Goal: Obtain resource: Obtain resource

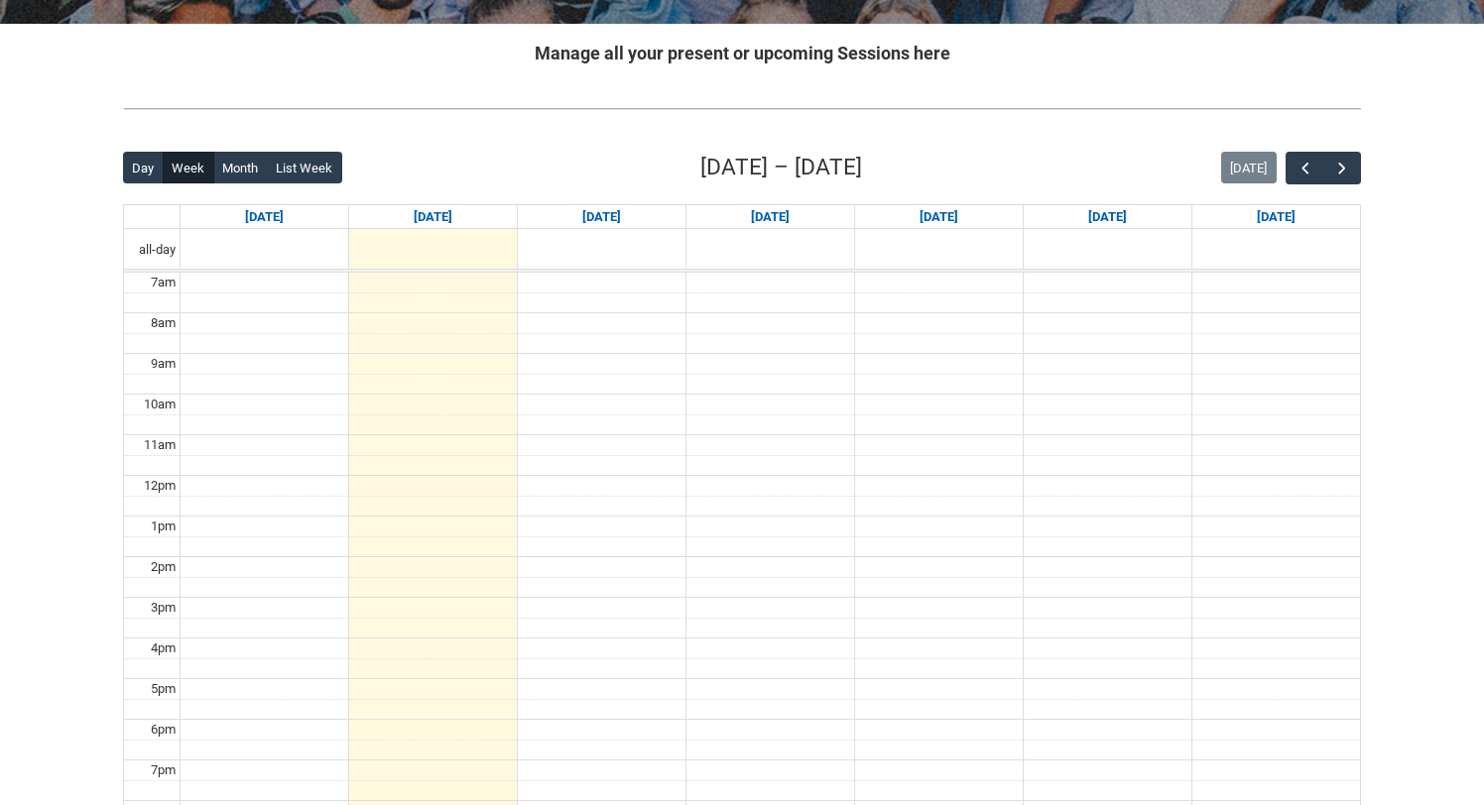
scroll to position [375, 0]
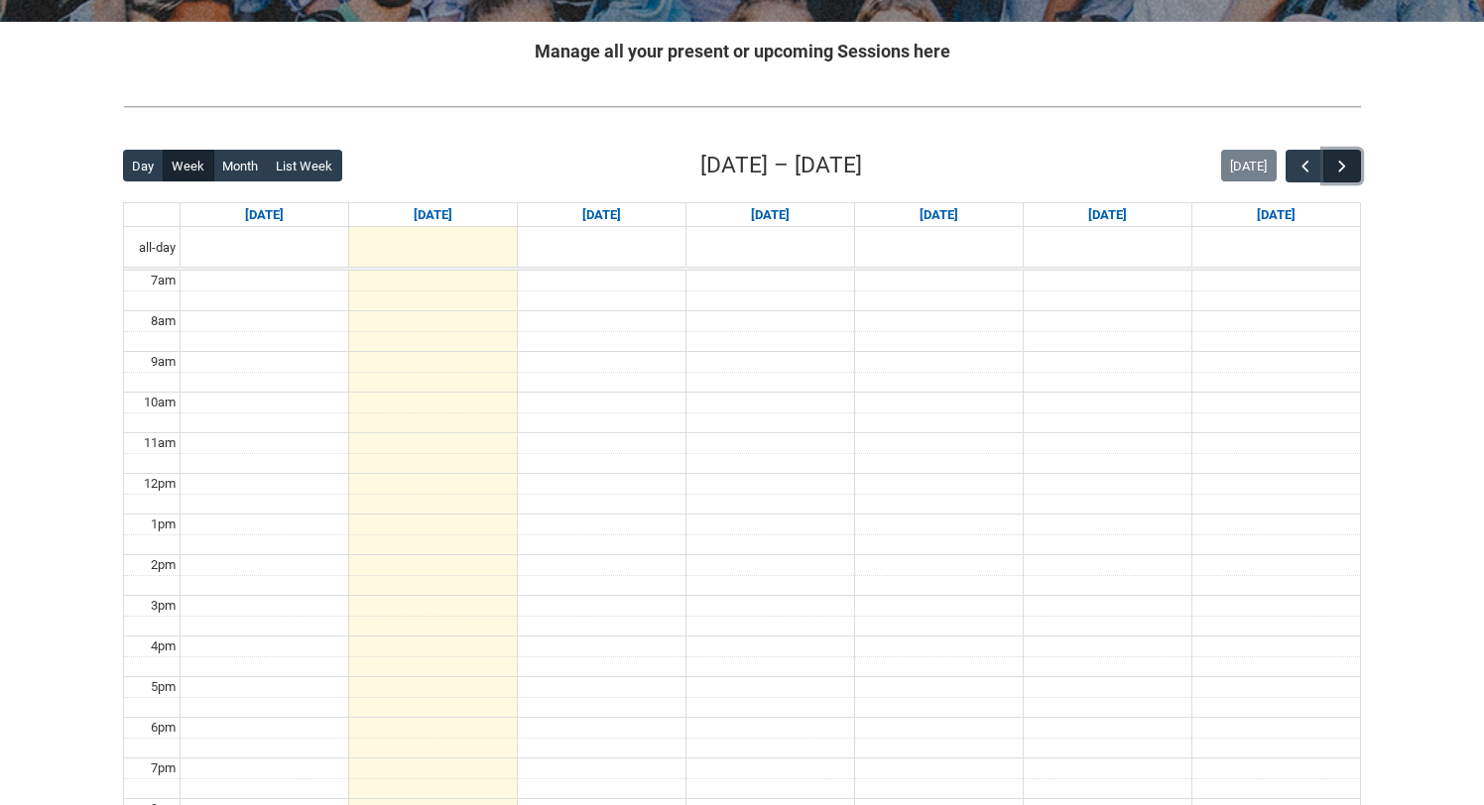
click at [1333, 177] on span "button" at bounding box center [1342, 167] width 20 height 20
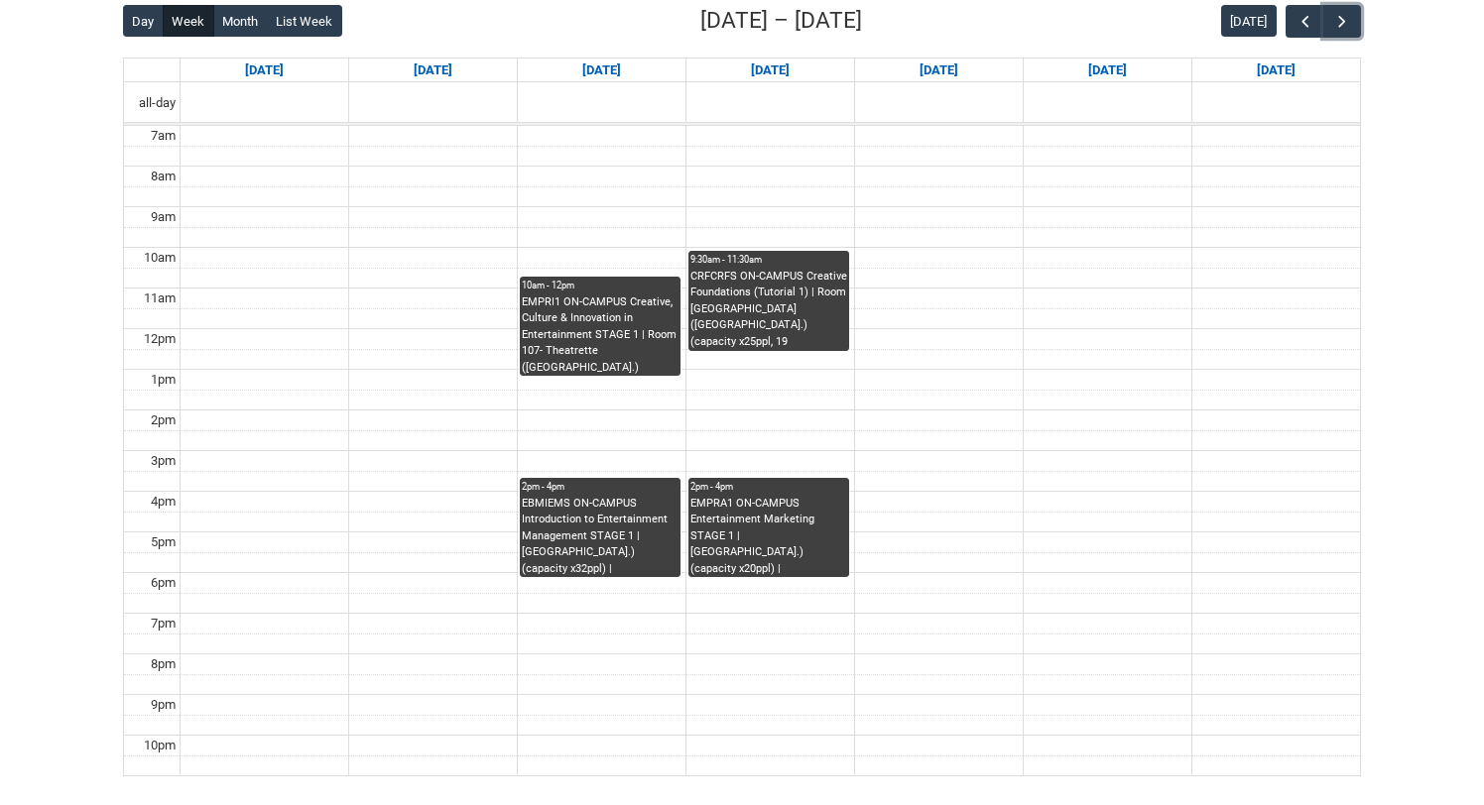
scroll to position [504, 0]
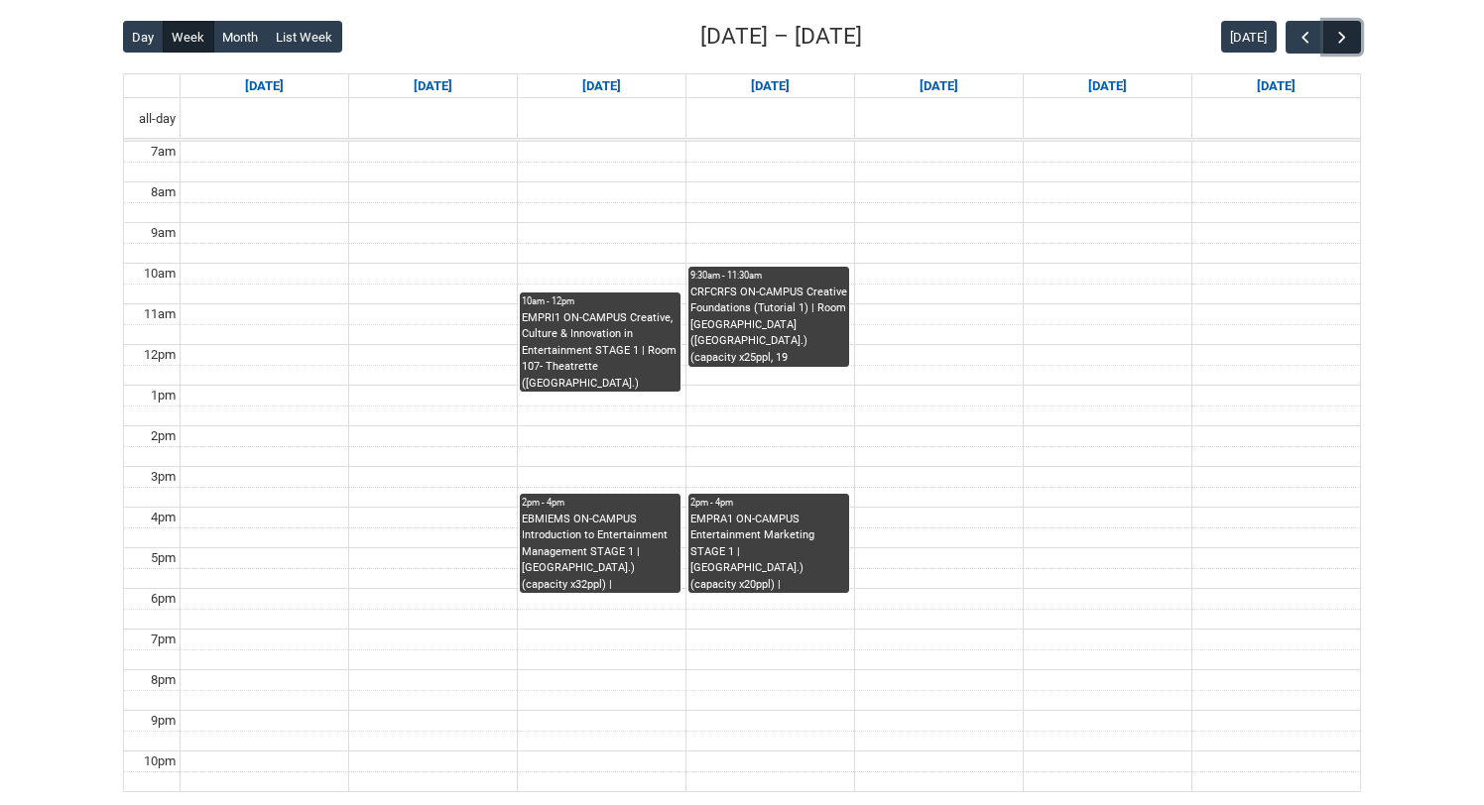
click at [1335, 48] on span "button" at bounding box center [1342, 38] width 20 height 20
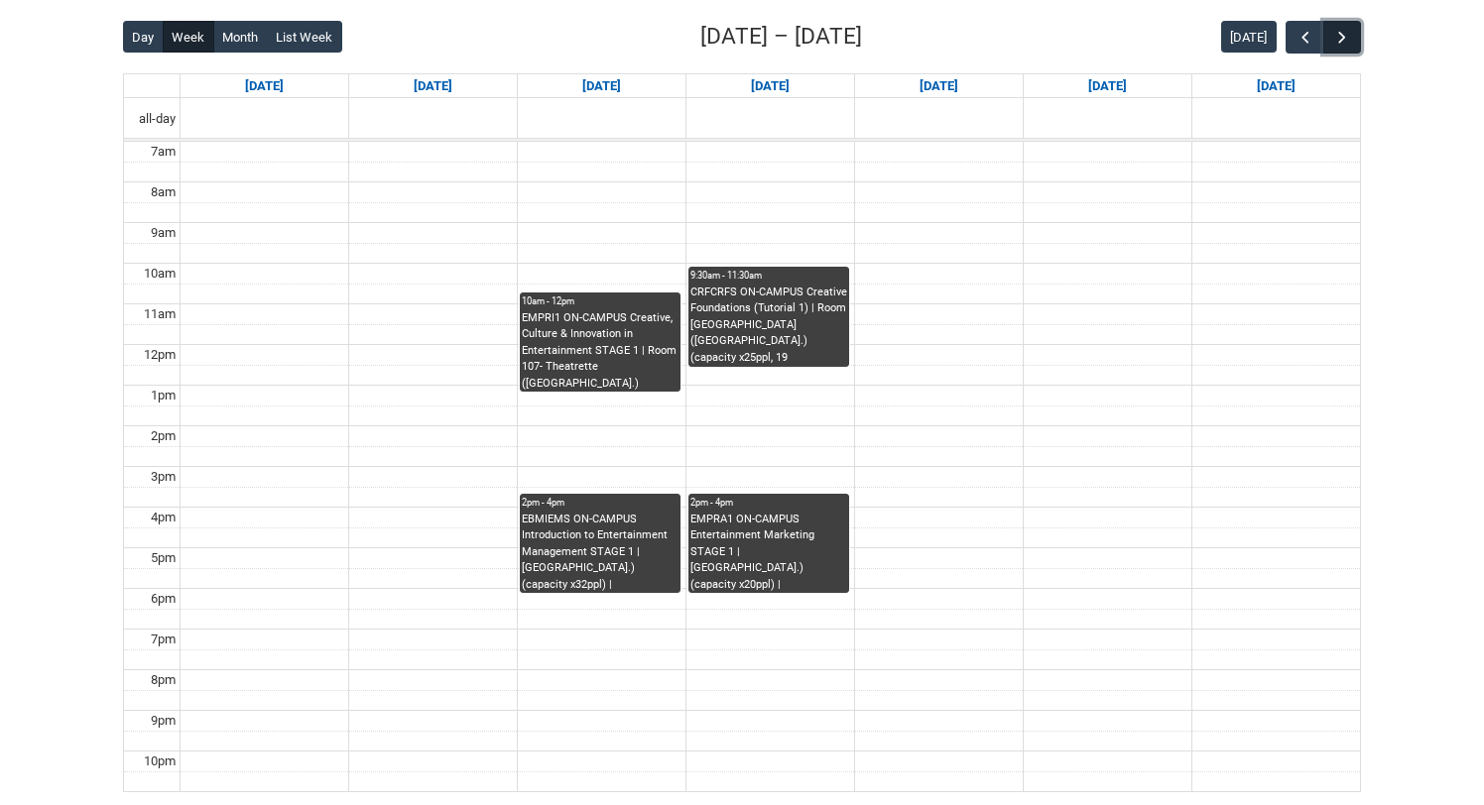
click at [1335, 48] on span "button" at bounding box center [1342, 38] width 20 height 20
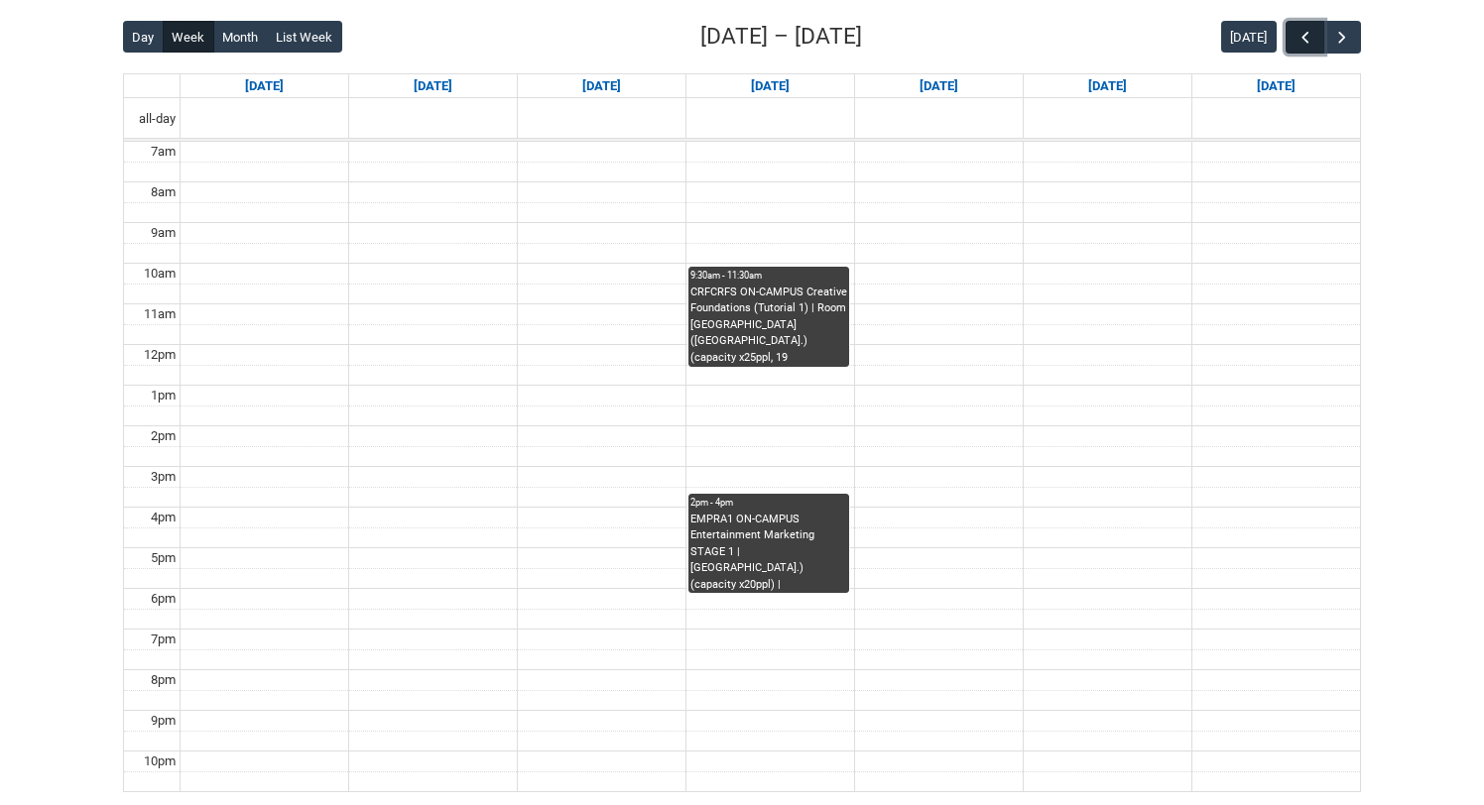
click at [1296, 48] on span "button" at bounding box center [1306, 38] width 20 height 20
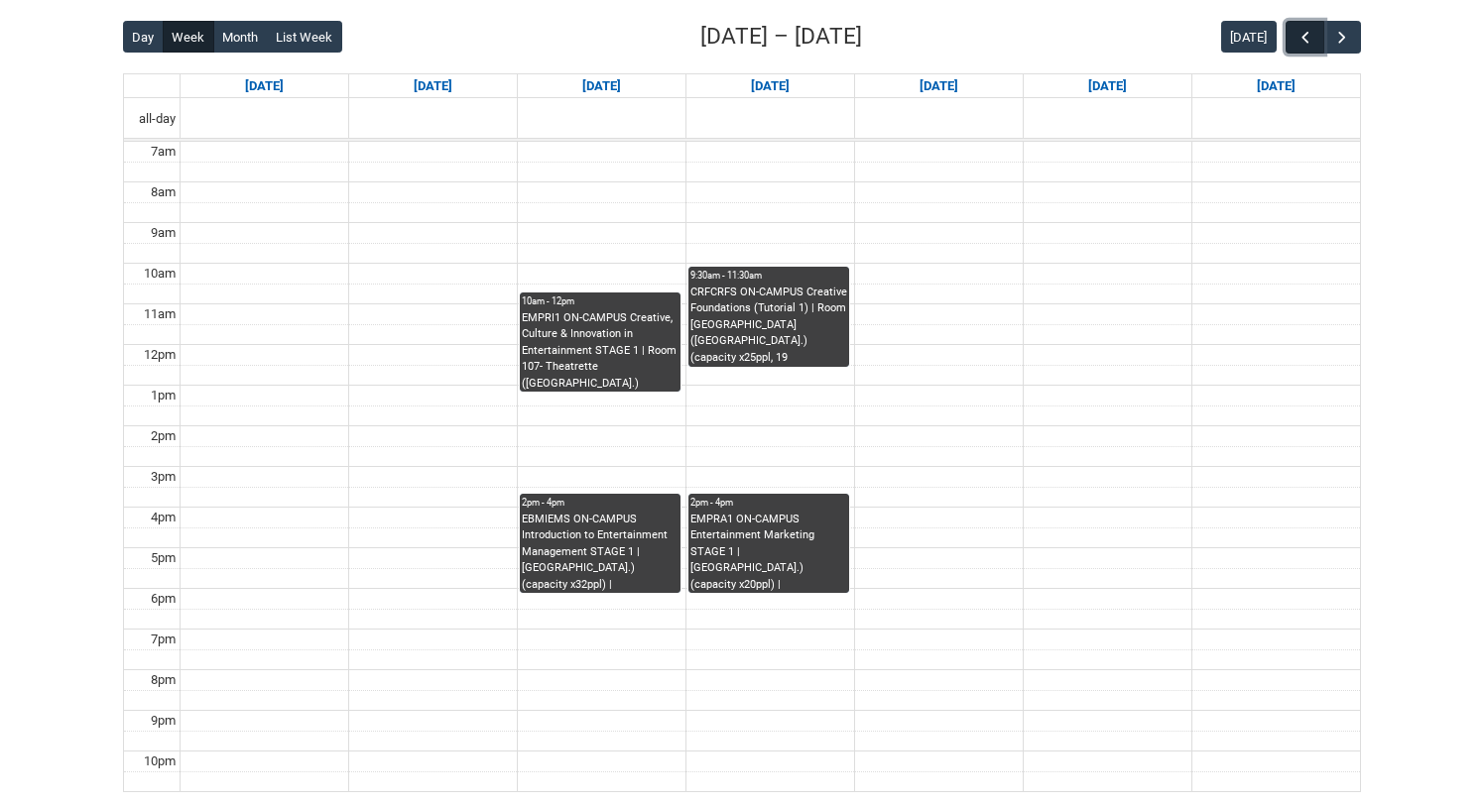
click at [1296, 48] on span "button" at bounding box center [1306, 38] width 20 height 20
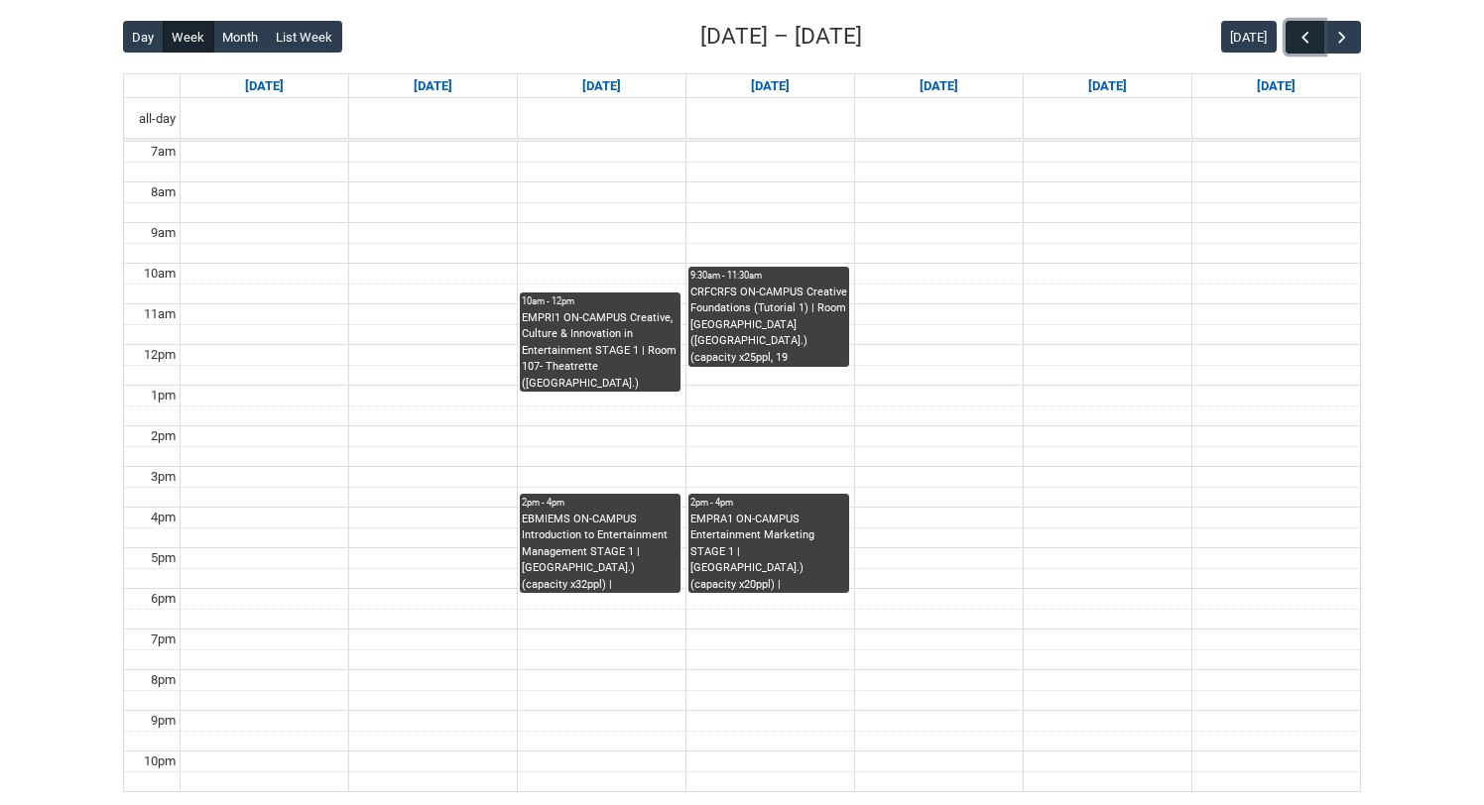
click at [1296, 48] on span "button" at bounding box center [1306, 38] width 20 height 20
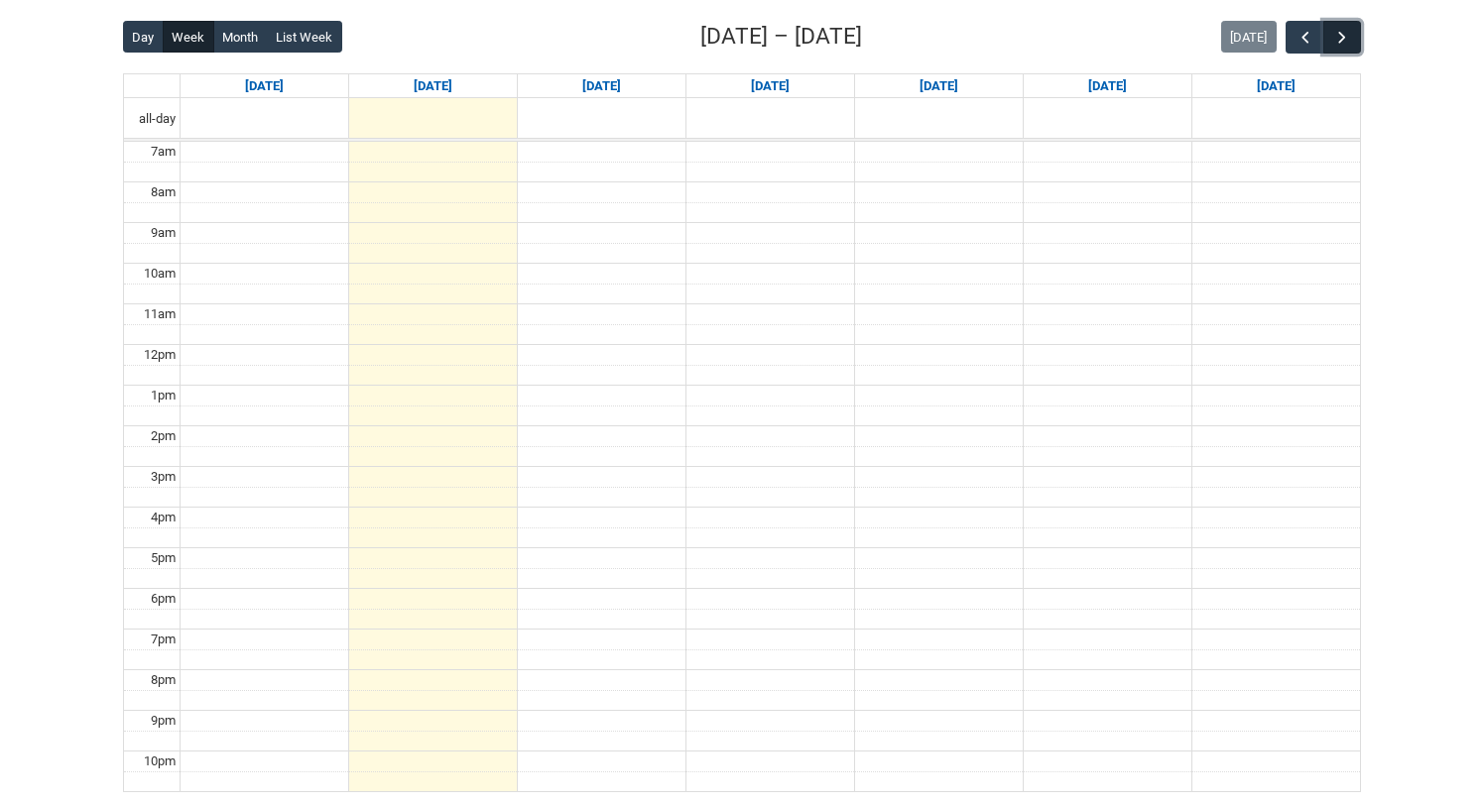
click at [1332, 48] on span "button" at bounding box center [1342, 38] width 20 height 20
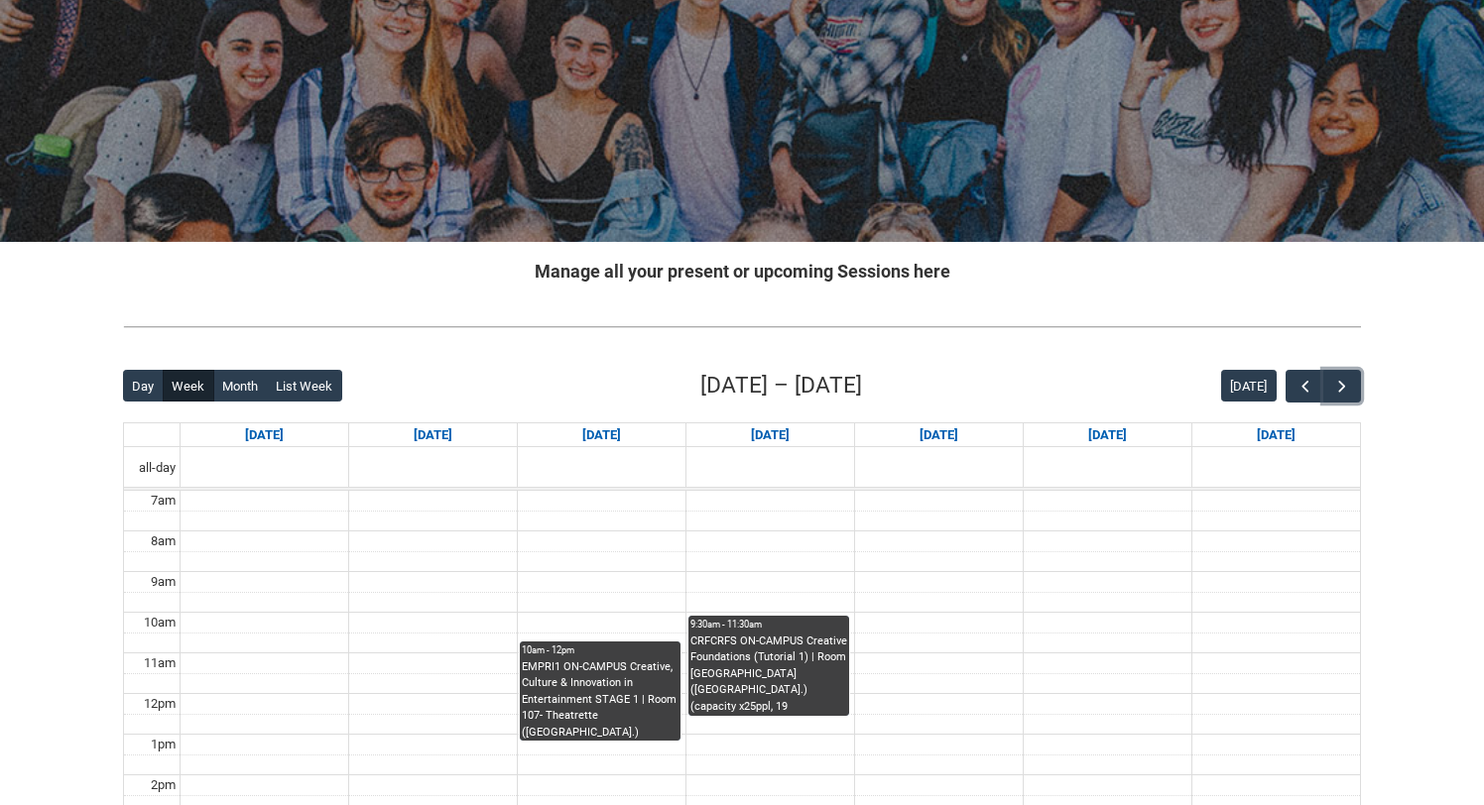
scroll to position [0, 0]
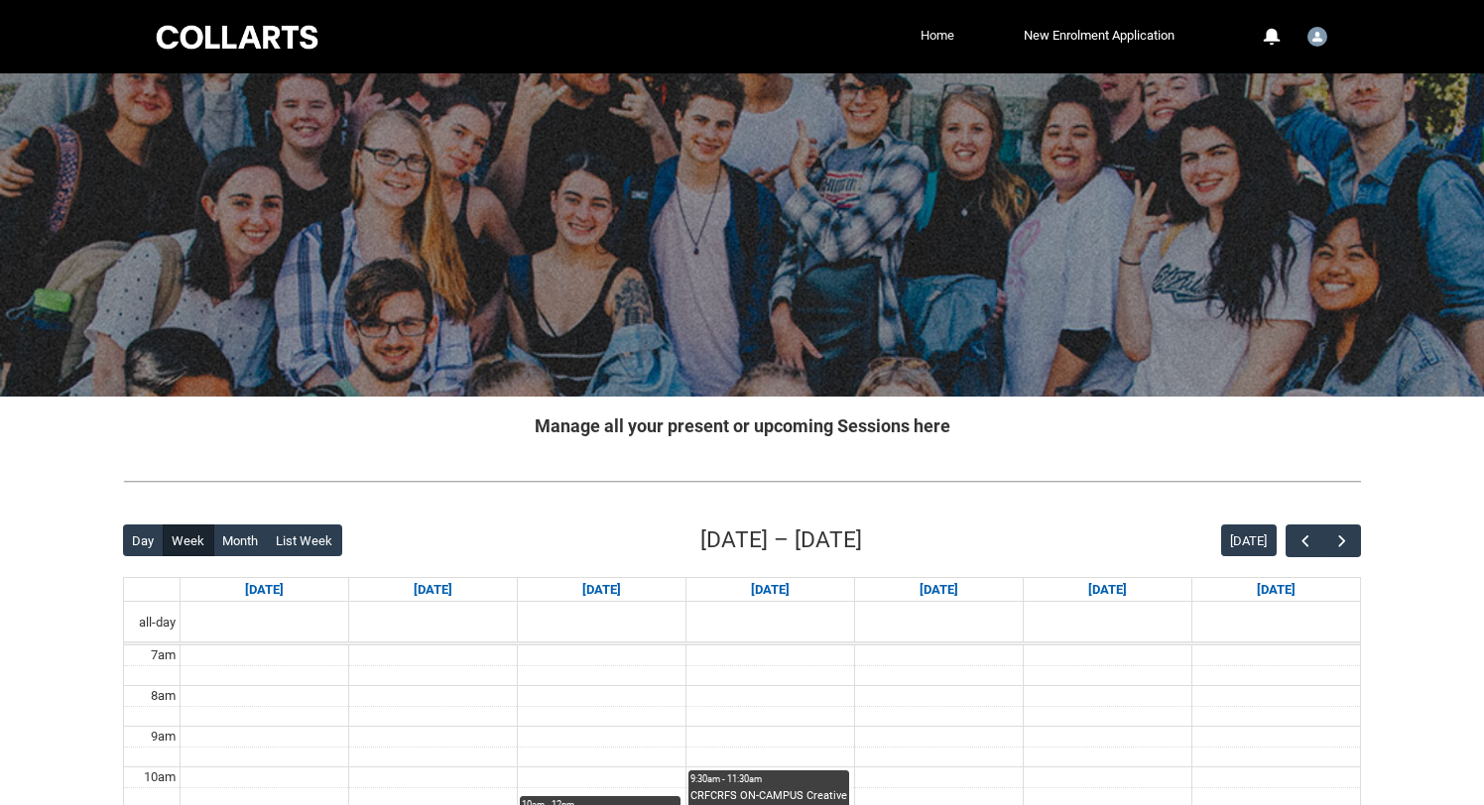
click at [916, 45] on link "Home" at bounding box center [938, 36] width 44 height 30
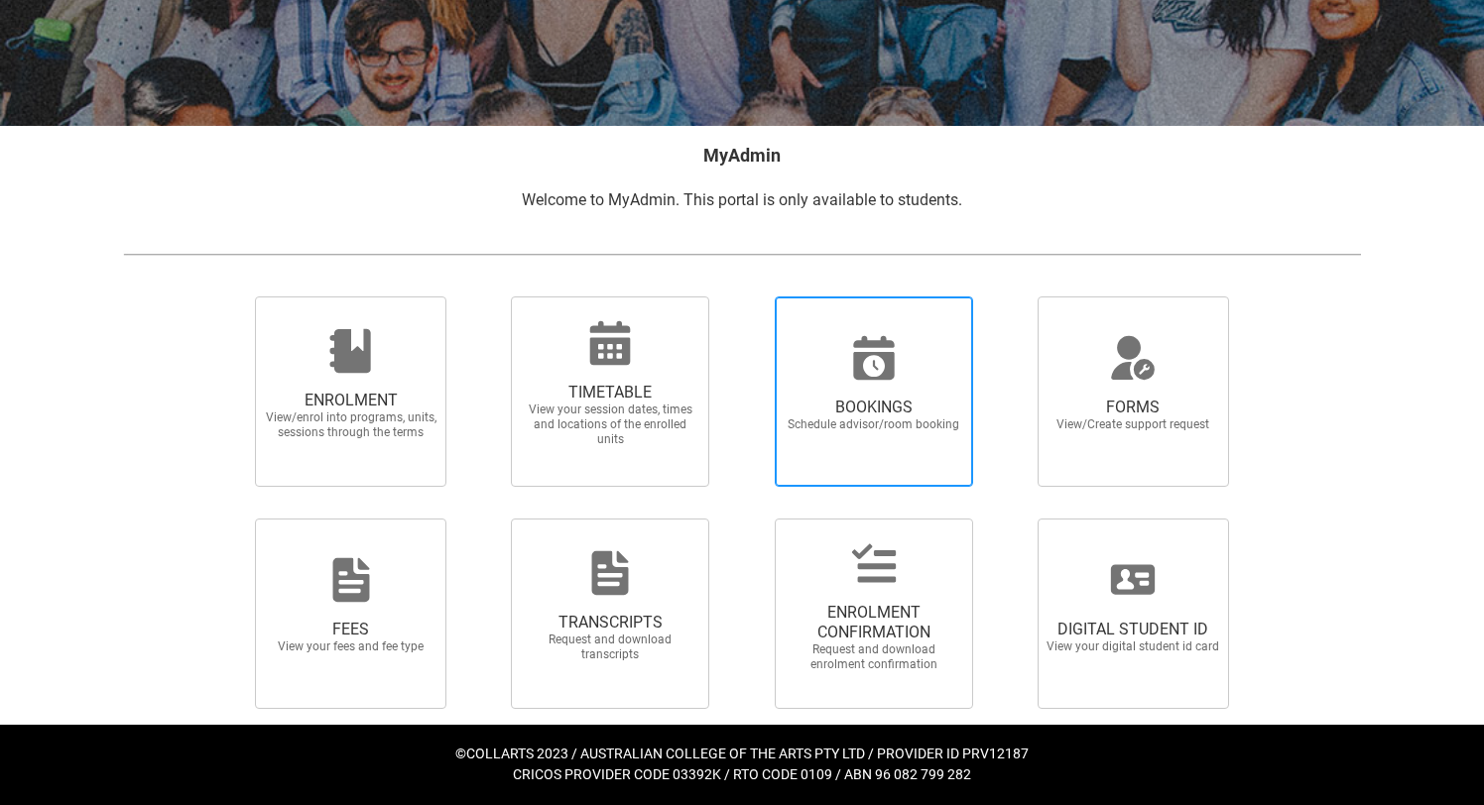
scroll to position [409, 0]
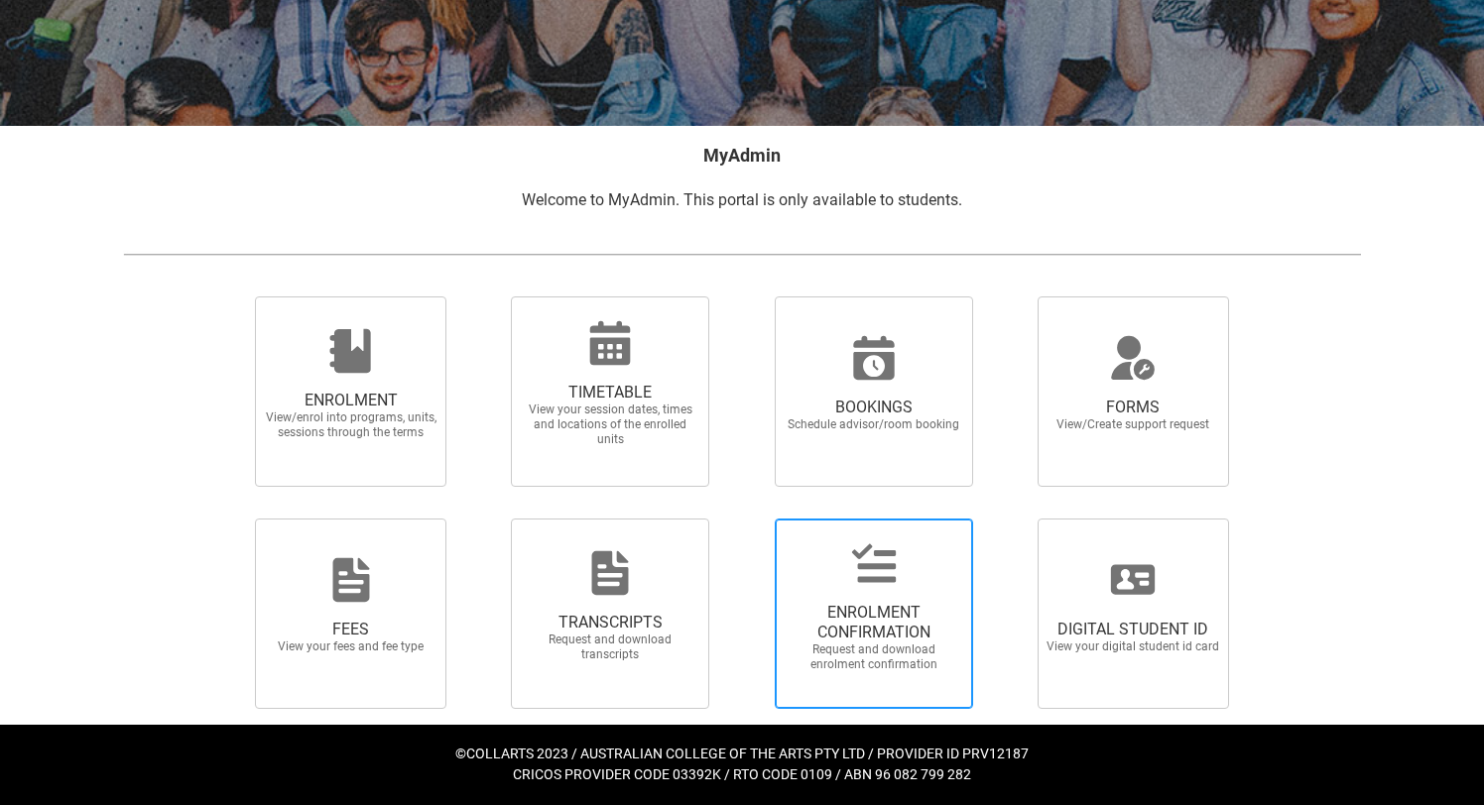
click at [896, 603] on span "ENROLMENT CONFIRMATION" at bounding box center [874, 623] width 175 height 40
click at [750, 519] on input "ENROLMENT CONFIRMATION Request and download enrolment confirmation" at bounding box center [749, 518] width 1 height 1
radio input "true"
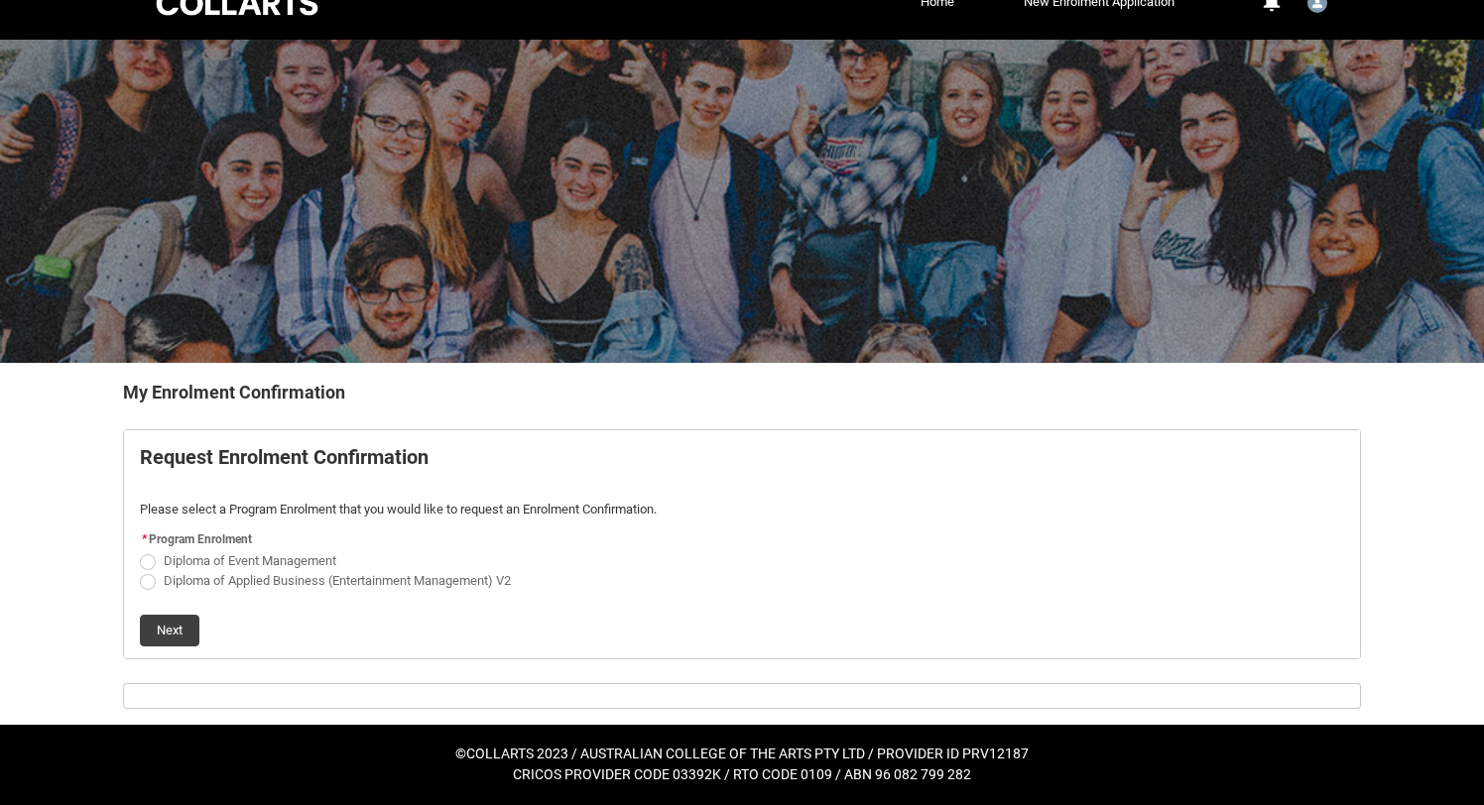
scroll to position [135, 0]
click at [156, 574] on span "REDU_Generate_Enrolment_Confirmation flow" at bounding box center [148, 582] width 16 height 16
click at [140, 569] on input "Diploma of Applied Business (Entertainment Management) V2" at bounding box center [139, 569] width 1 height 1
radio input "true"
click at [184, 615] on button "Next" at bounding box center [170, 631] width 60 height 32
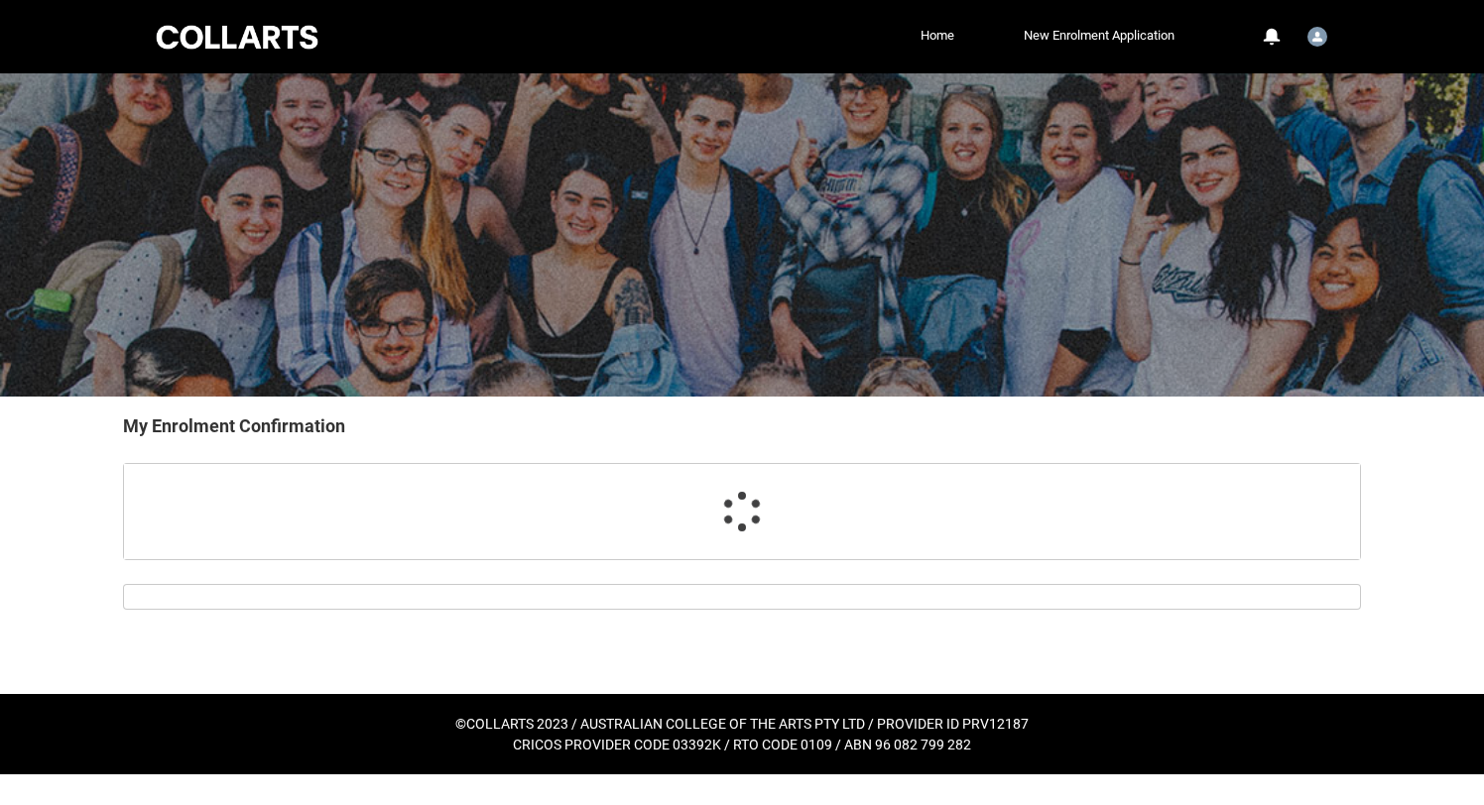
scroll to position [21, 0]
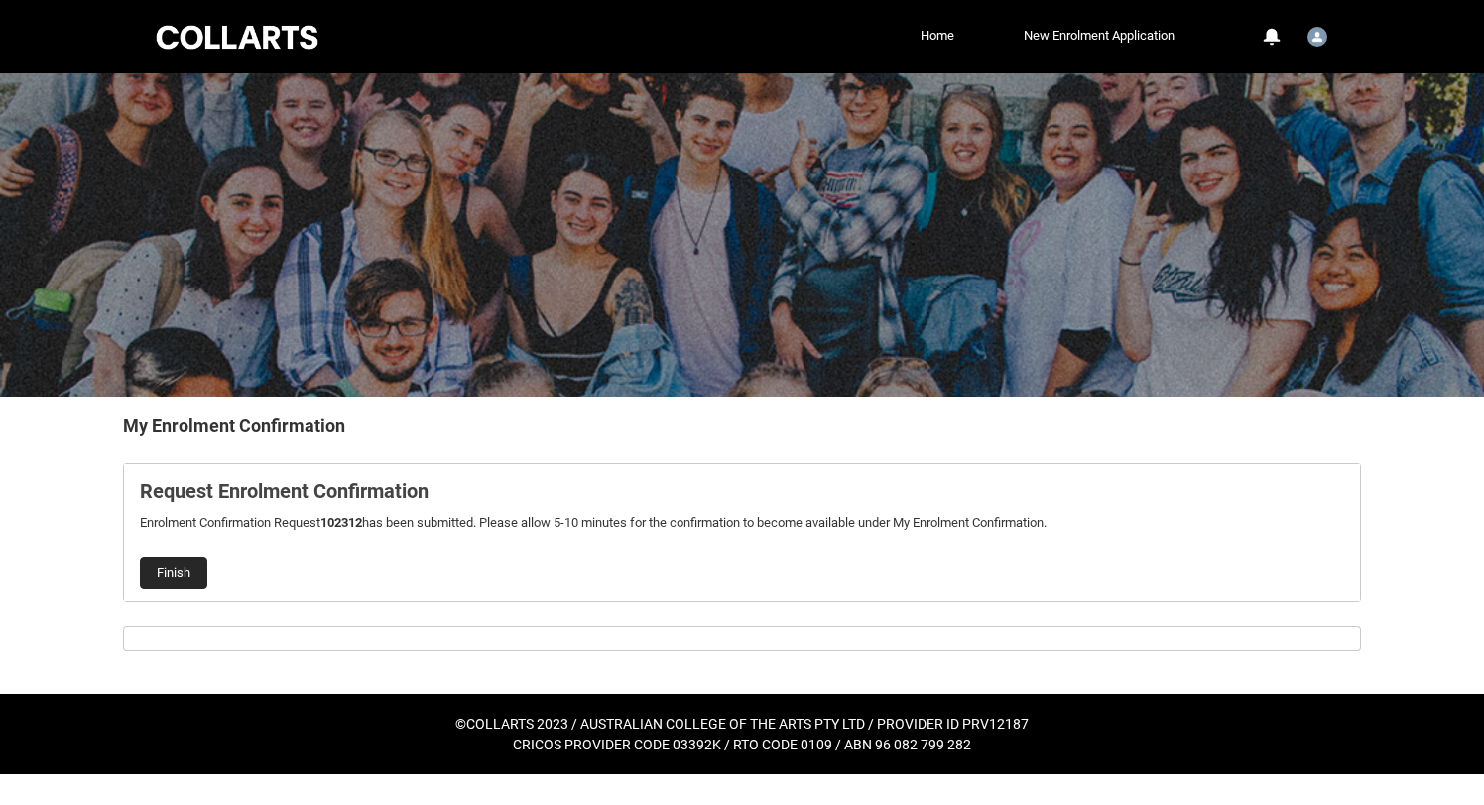
click at [198, 587] on button "Finish" at bounding box center [173, 573] width 67 height 32
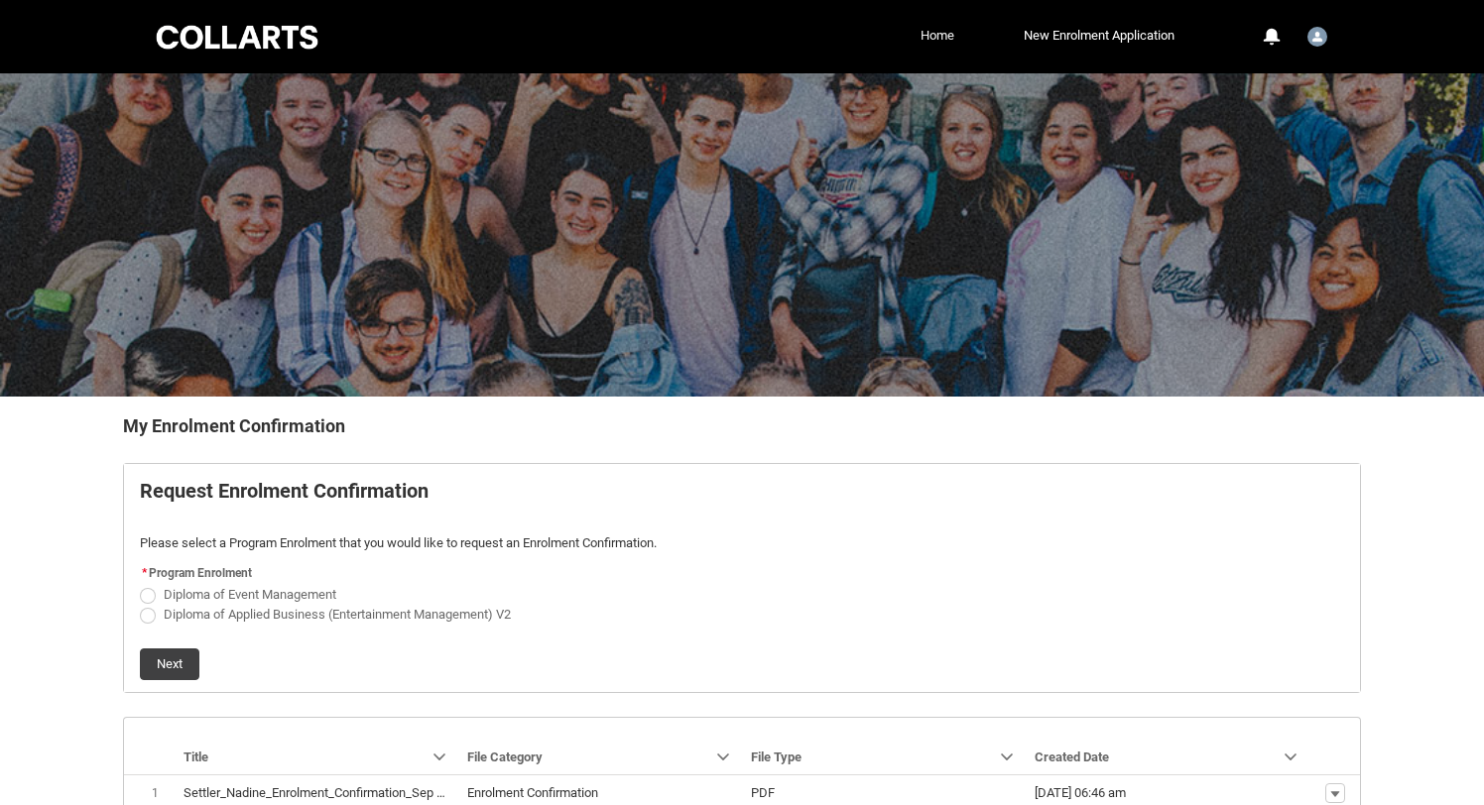
click at [916, 46] on link "Home" at bounding box center [938, 36] width 44 height 30
